Goal: Find specific page/section: Find specific page/section

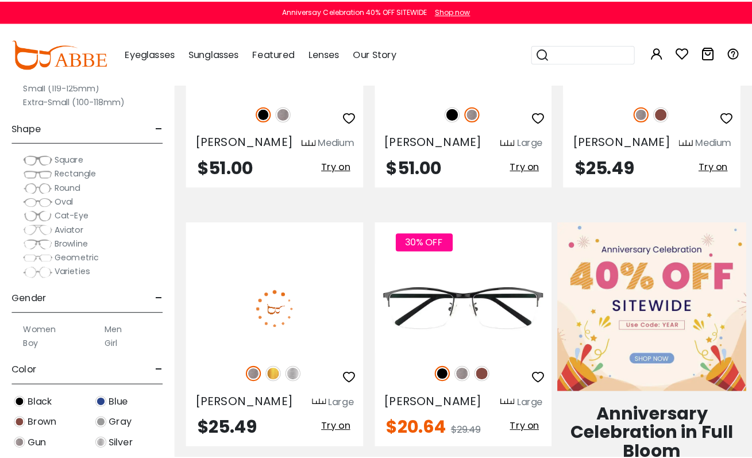
scroll to position [402, 0]
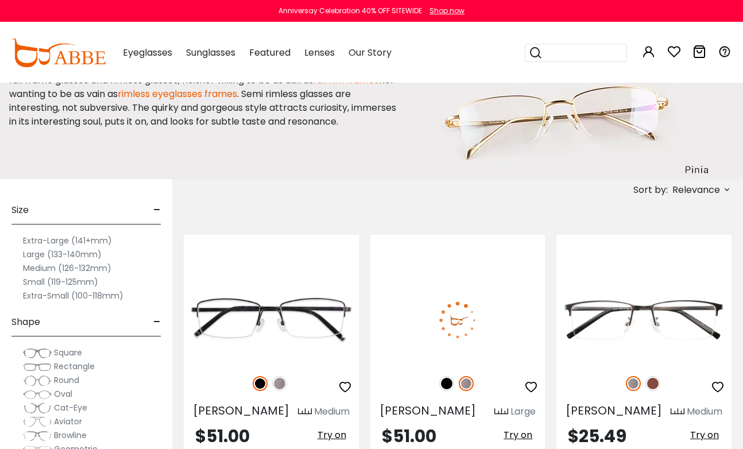
scroll to position [172, 0]
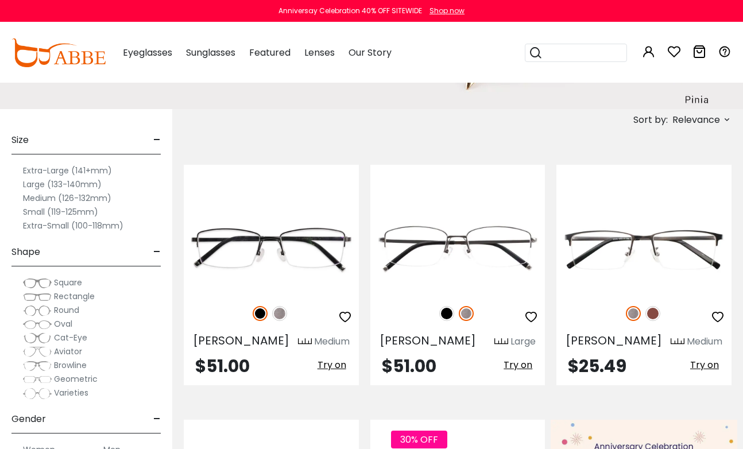
click at [41, 296] on img at bounding box center [37, 296] width 29 height 11
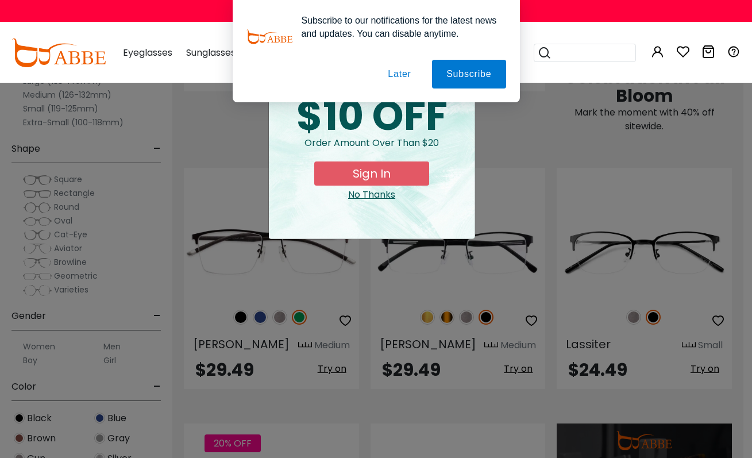
scroll to position [746, 0]
